Goal: Information Seeking & Learning: Compare options

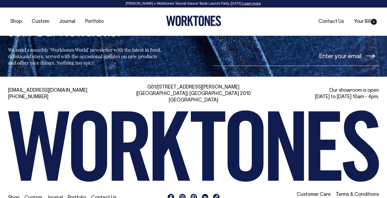
scroll to position [2873, 0]
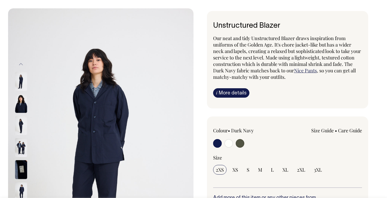
scroll to position [28, 0]
click at [229, 139] on input "radio" at bounding box center [228, 143] width 9 height 9
radio input "true"
radio input "false"
radio input "true"
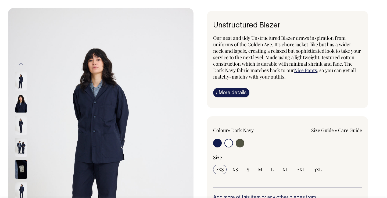
select select "Off-White"
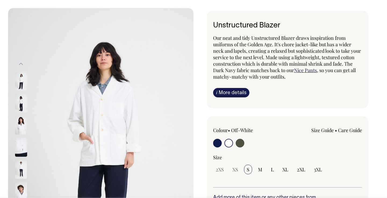
click at [239, 144] on input "radio" at bounding box center [240, 143] width 9 height 9
radio input "true"
select select "Olive"
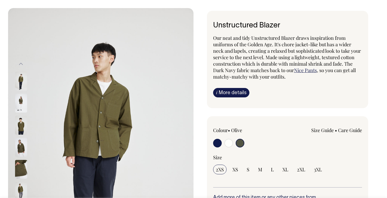
click at [230, 143] on input "radio" at bounding box center [228, 143] width 9 height 9
radio input "true"
radio input "false"
radio input "true"
select select "Off-White"
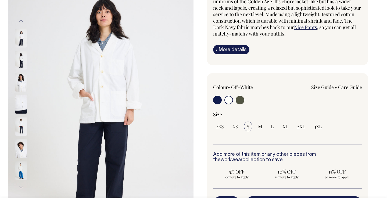
scroll to position [71, 0]
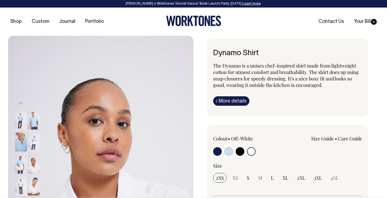
select select "Off-White"
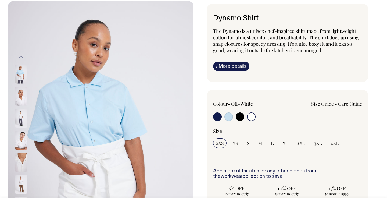
scroll to position [35, 0]
click at [240, 118] on input "radio" at bounding box center [240, 116] width 9 height 9
radio input "true"
select select "Black"
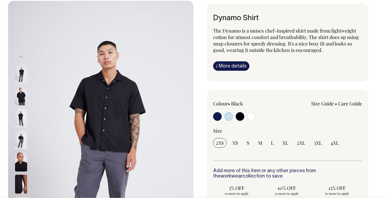
click at [217, 115] on input "radio" at bounding box center [217, 116] width 9 height 9
radio input "true"
select select "Dark Navy"
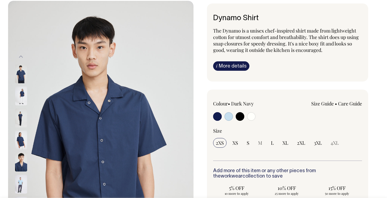
click at [241, 118] on input "radio" at bounding box center [240, 116] width 9 height 9
radio input "true"
select select "Black"
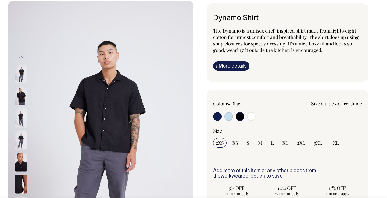
click at [251, 119] on input "radio" at bounding box center [251, 116] width 9 height 9
radio input "true"
select select "Off-White"
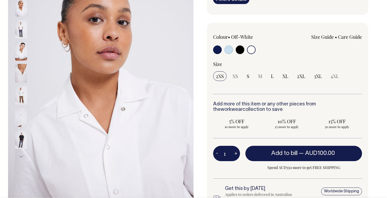
scroll to position [102, 0]
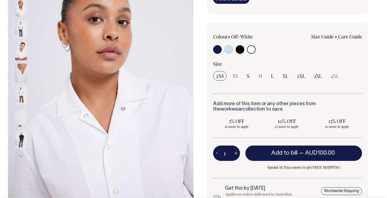
click at [22, 94] on img at bounding box center [21, 95] width 12 height 19
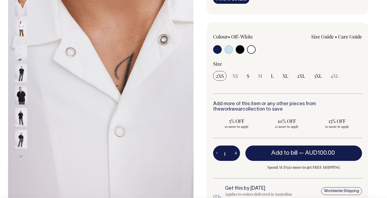
click at [241, 49] on input "radio" at bounding box center [240, 49] width 9 height 9
radio input "true"
select select "Black"
